Goal: Navigation & Orientation: Go to known website

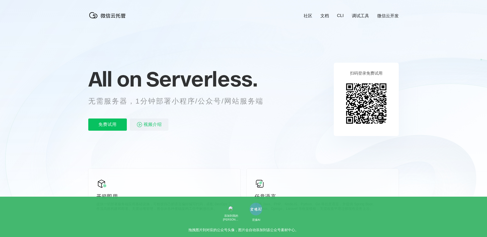
scroll to position [0, 901]
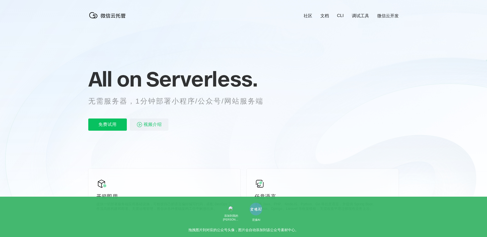
scroll to position [0, 901]
